Goal: Information Seeking & Learning: Learn about a topic

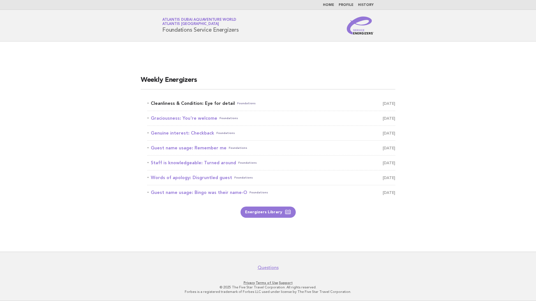
click at [215, 102] on link "Cleanliness & Condition: Eye for detail Foundations October 6" at bounding box center [271, 103] width 248 height 8
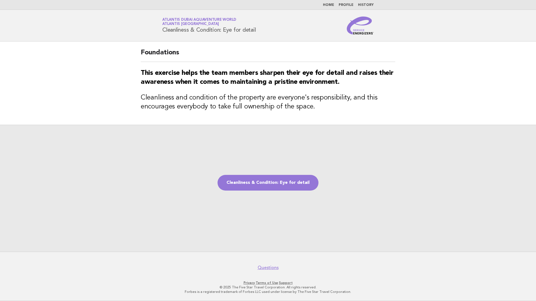
drag, startPoint x: 260, startPoint y: 29, endPoint x: 159, endPoint y: 28, distance: 100.3
click at [159, 28] on div "Service Energizers Atlantis Dubai Aquaventure World Atlantis Dubai Cleanliness …" at bounding box center [267, 26] width 227 height 18
copy h1 "Cleanliness & Condition: Eye for detail"
